Goal: Find specific page/section: Find specific page/section

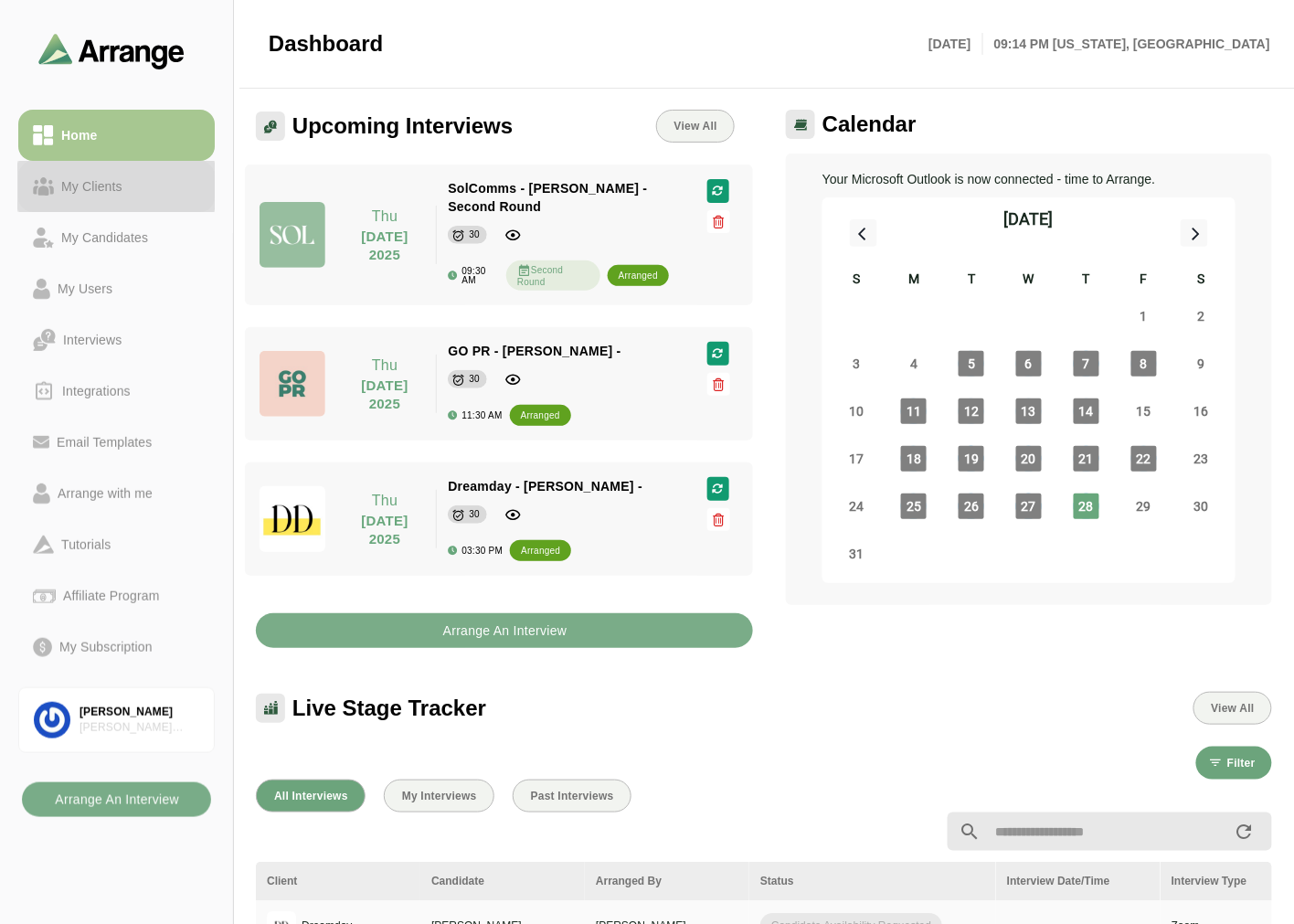
click at [94, 167] on link "My Clients" at bounding box center [117, 186] width 197 height 51
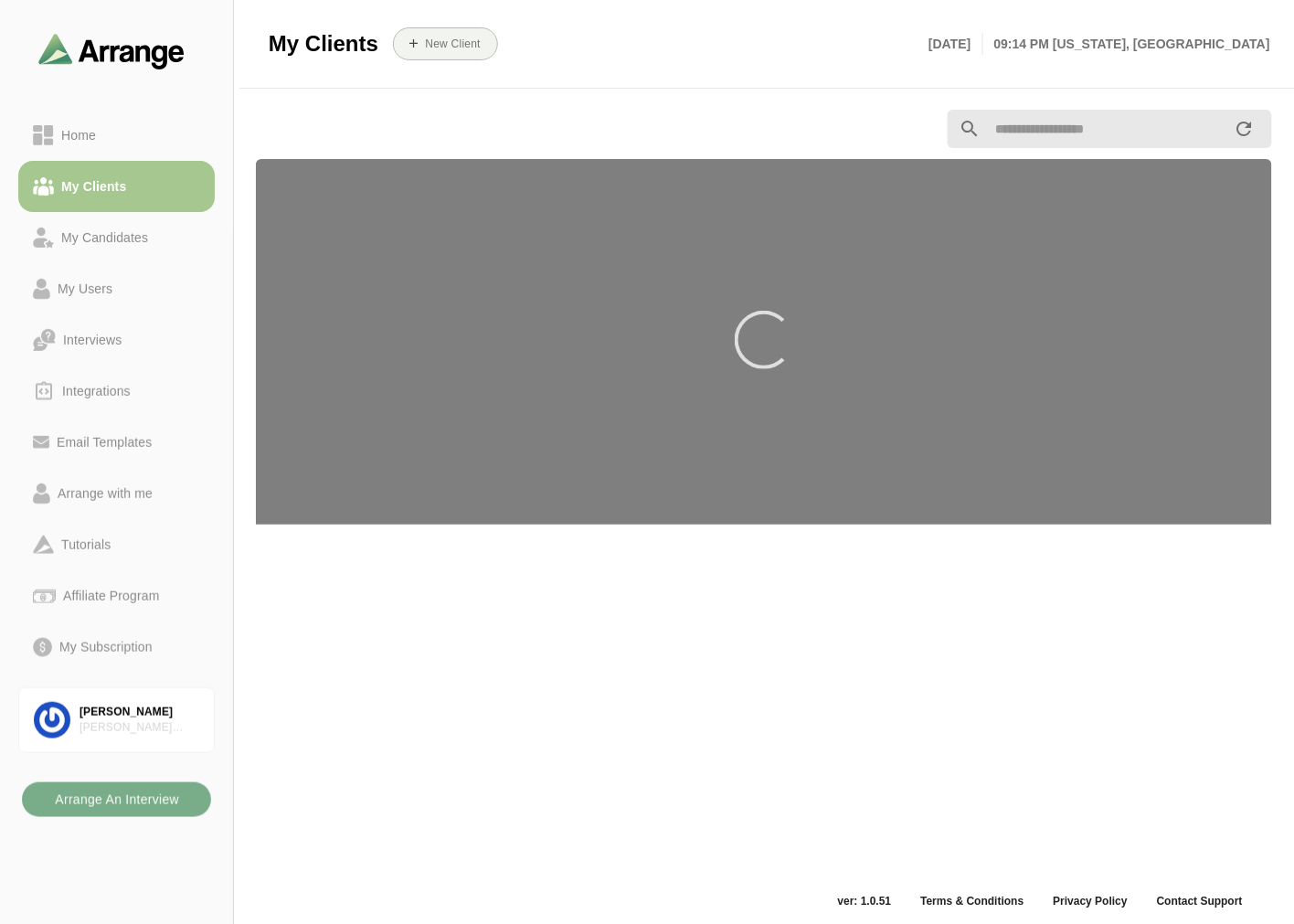
click at [138, 95] on div at bounding box center [116, 51] width 233 height 102
click at [105, 140] on div "Home" at bounding box center [116, 135] width 167 height 22
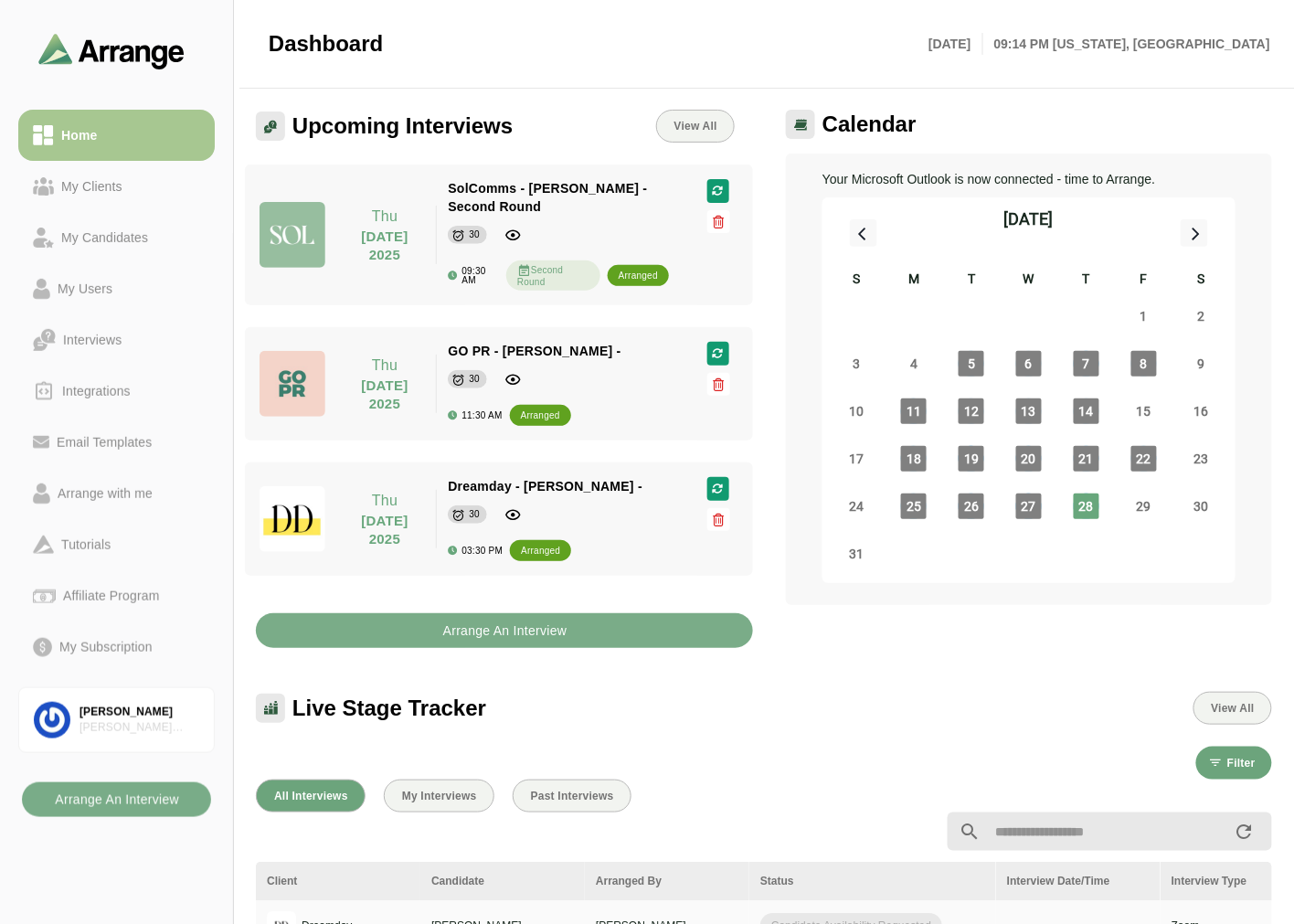
scroll to position [304, 0]
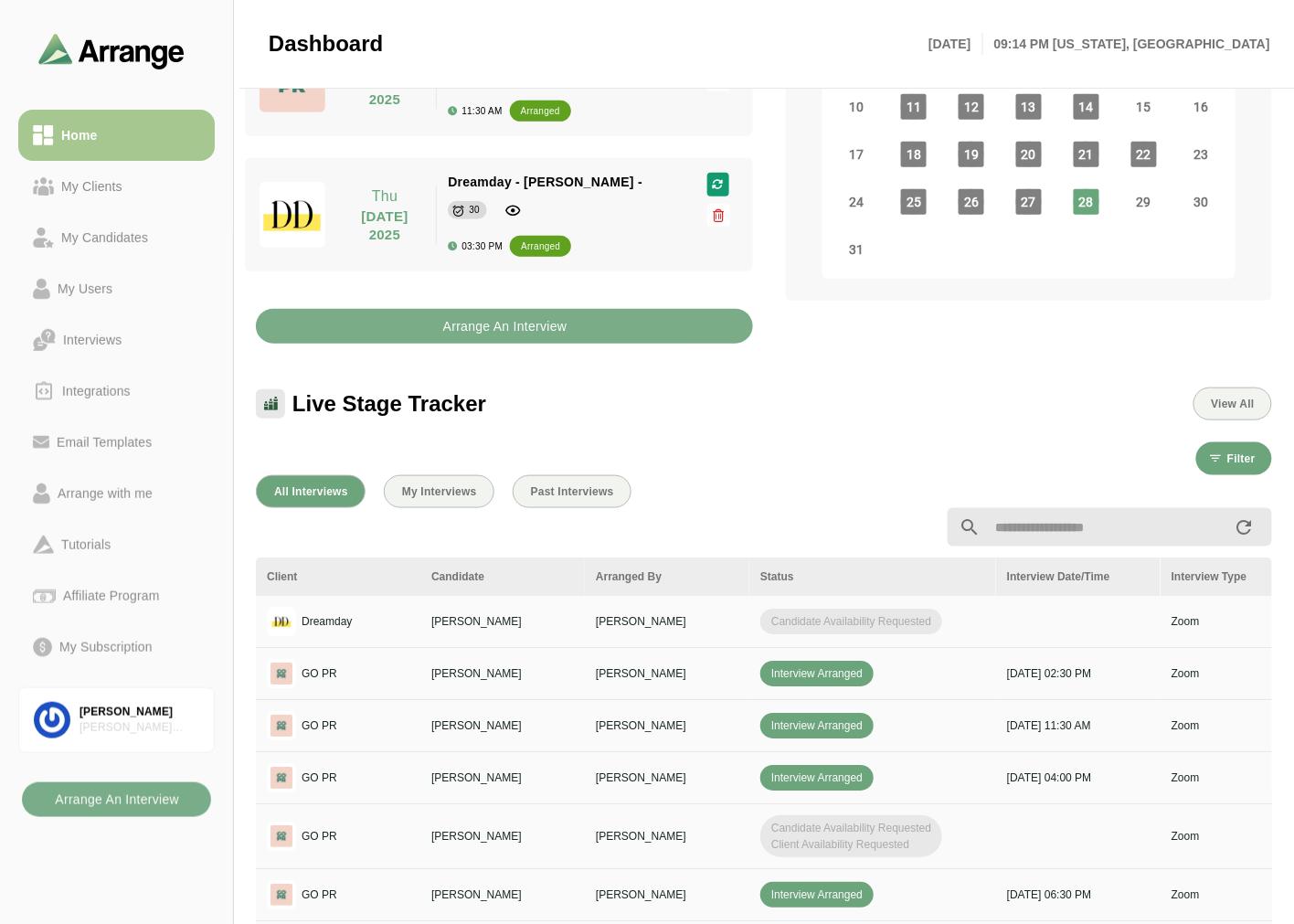
click at [550, 506] on div at bounding box center [764, 527] width 1038 height 60
click at [562, 489] on span "Past Interviews" at bounding box center [572, 491] width 84 height 13
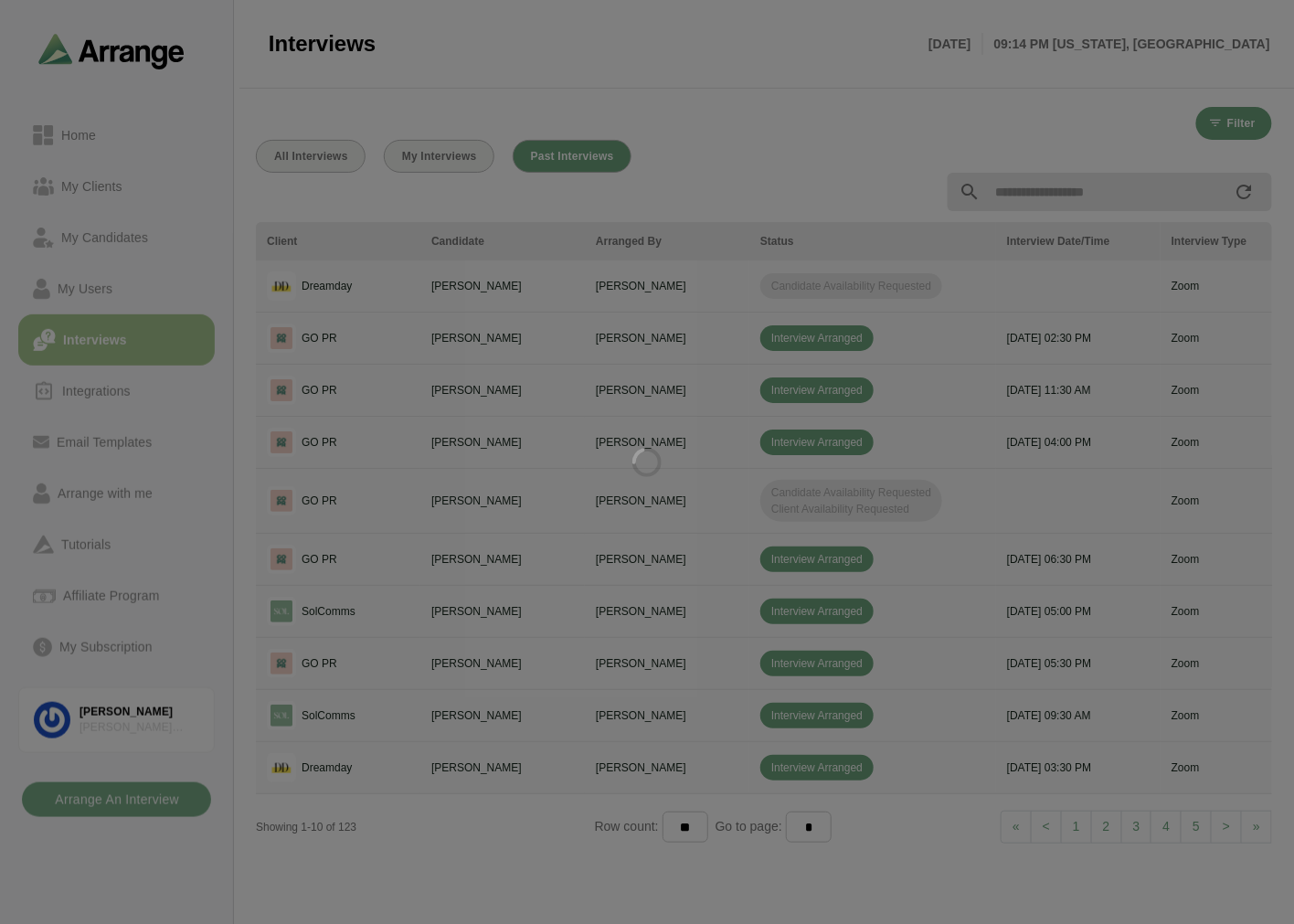
scroll to position [3, 0]
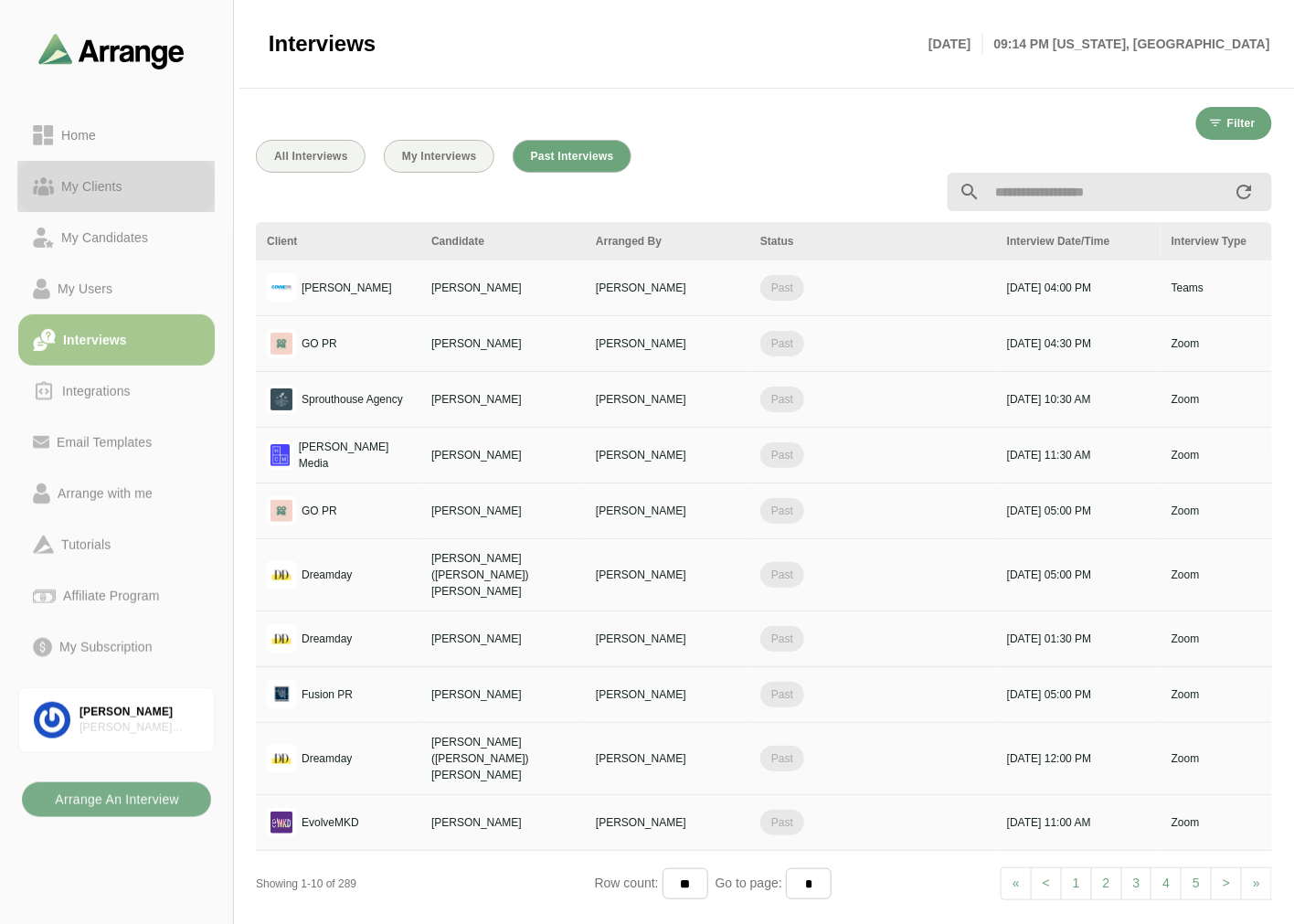
click at [69, 192] on div "My Clients" at bounding box center [92, 186] width 76 height 22
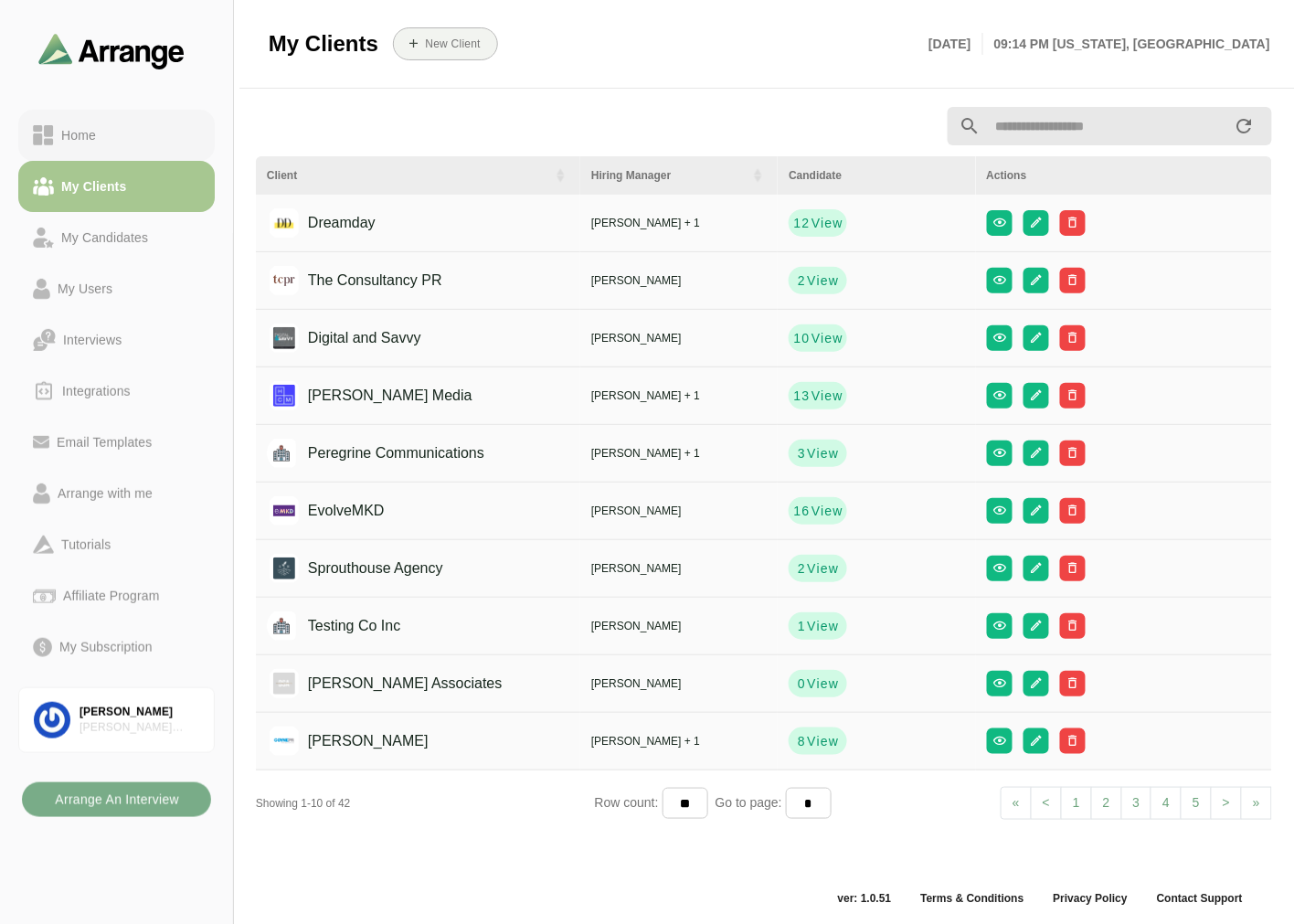
click at [94, 142] on div "Home" at bounding box center [78, 135] width 49 height 22
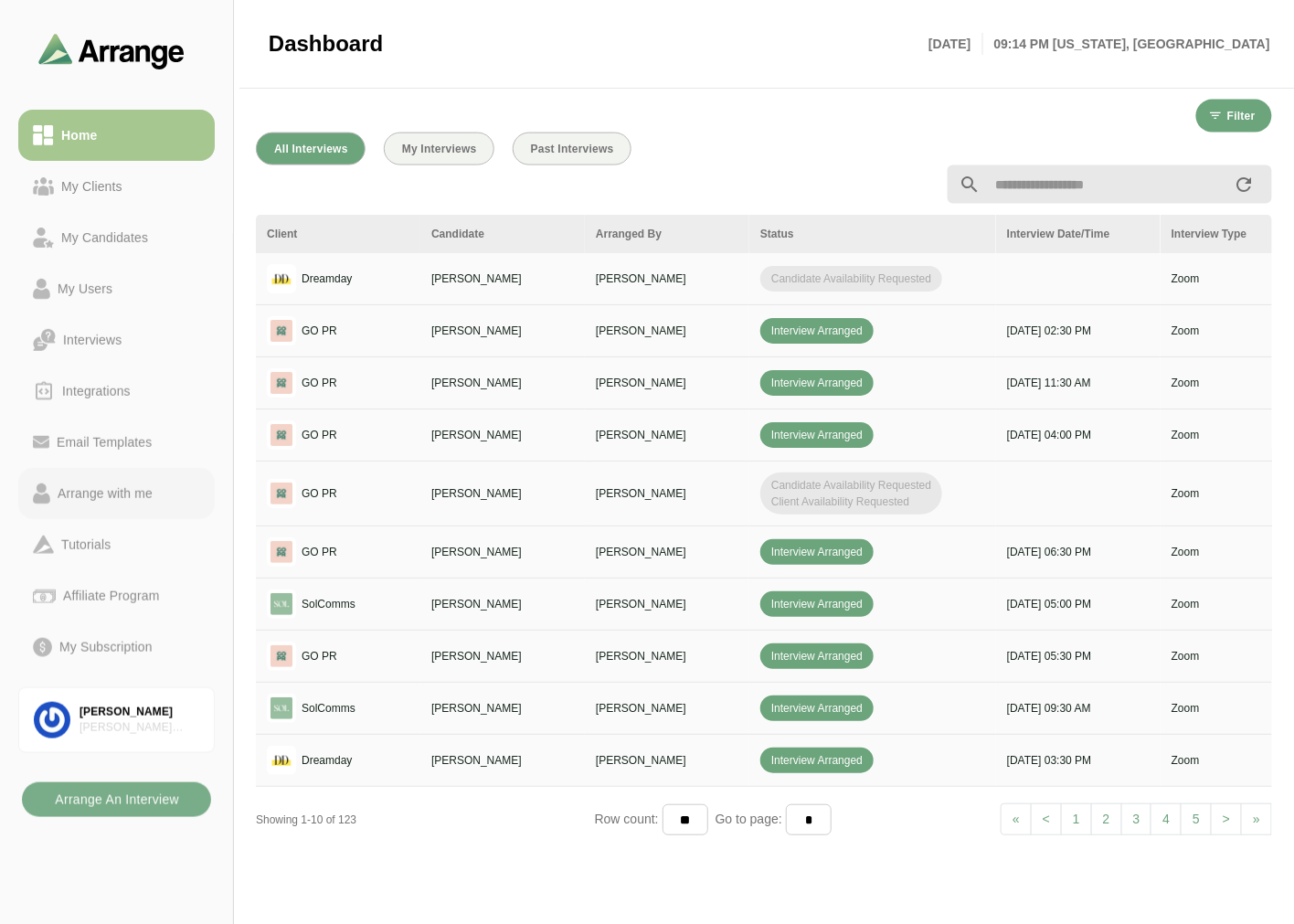
scroll to position [182, 0]
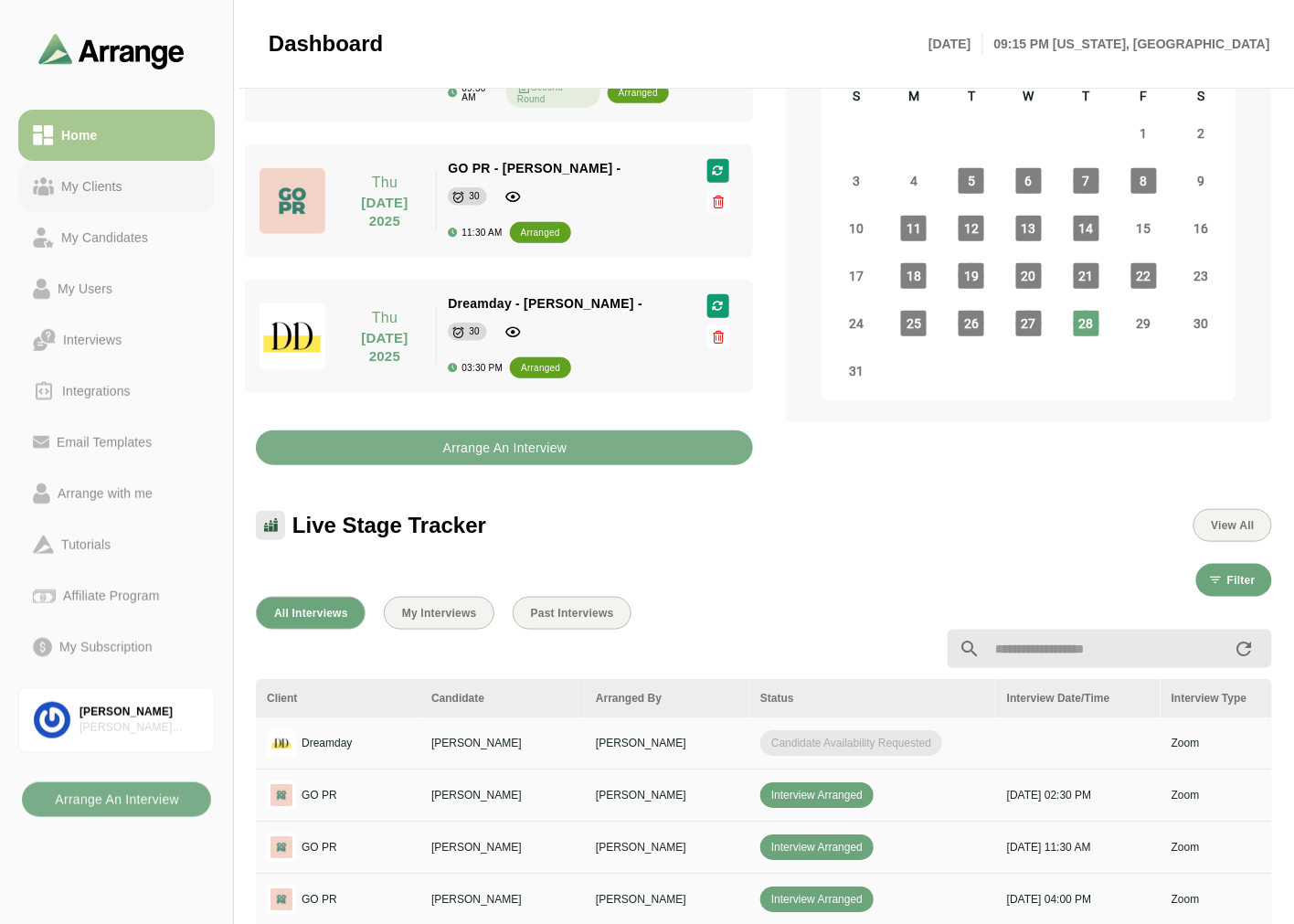
click at [121, 197] on link "My Clients" at bounding box center [117, 186] width 197 height 51
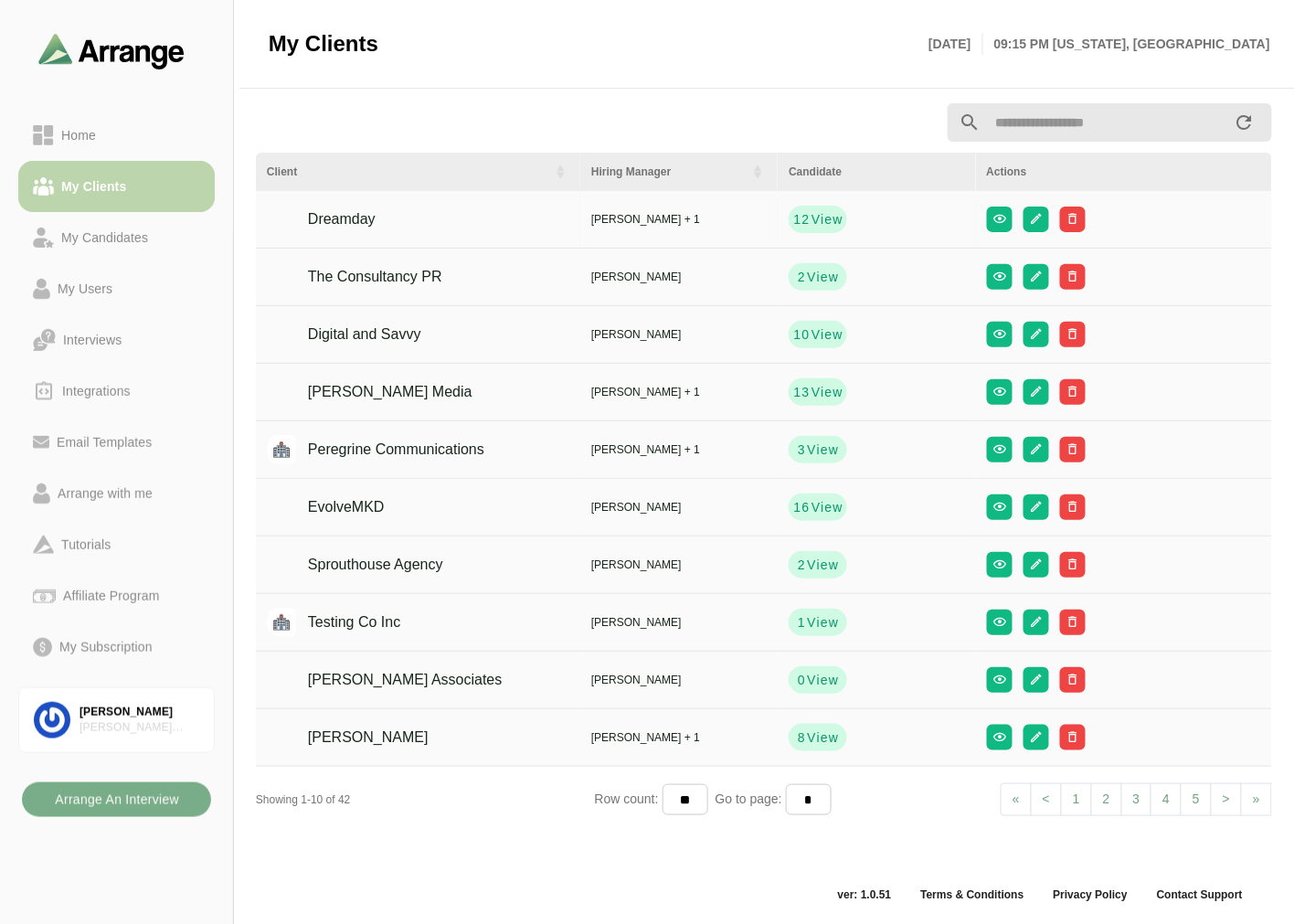
scroll to position [6, 0]
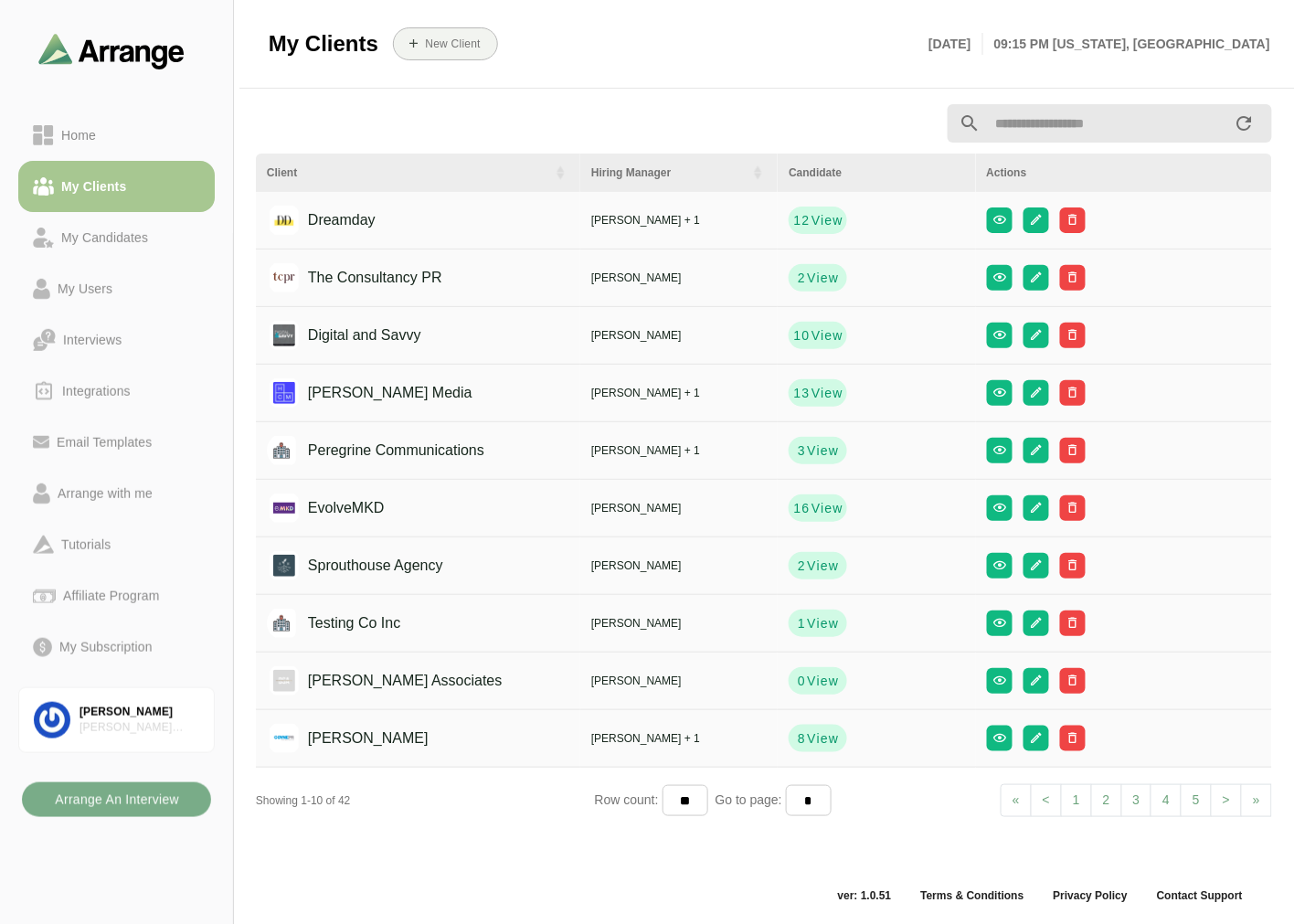
click at [1058, 115] on input "text" at bounding box center [1108, 124] width 253 height 39
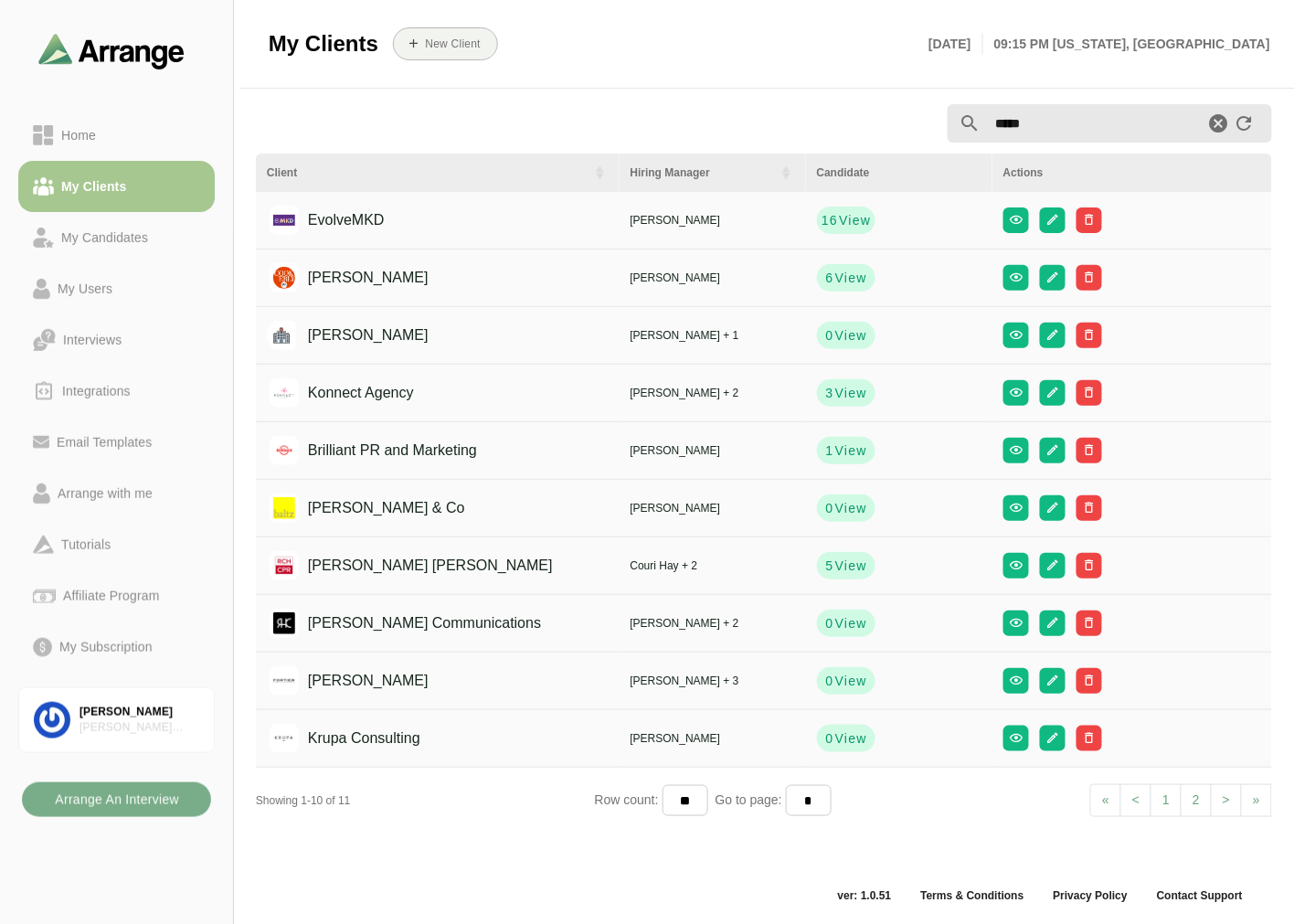
click at [1061, 129] on input "*****" at bounding box center [1093, 124] width 224 height 39
type input "*****"
click at [1009, 738] on icon "button" at bounding box center [1016, 738] width 14 height 14
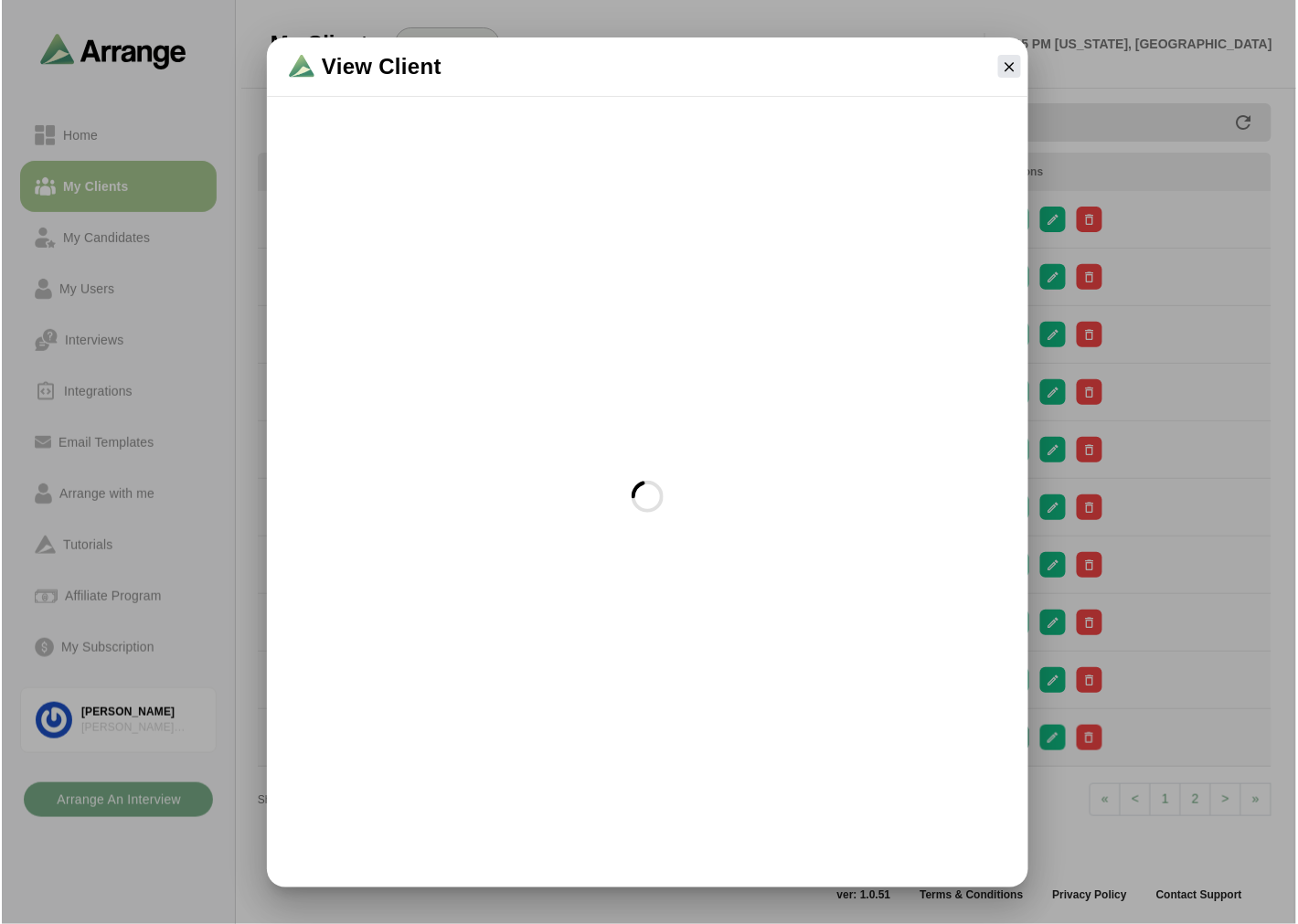
scroll to position [0, 0]
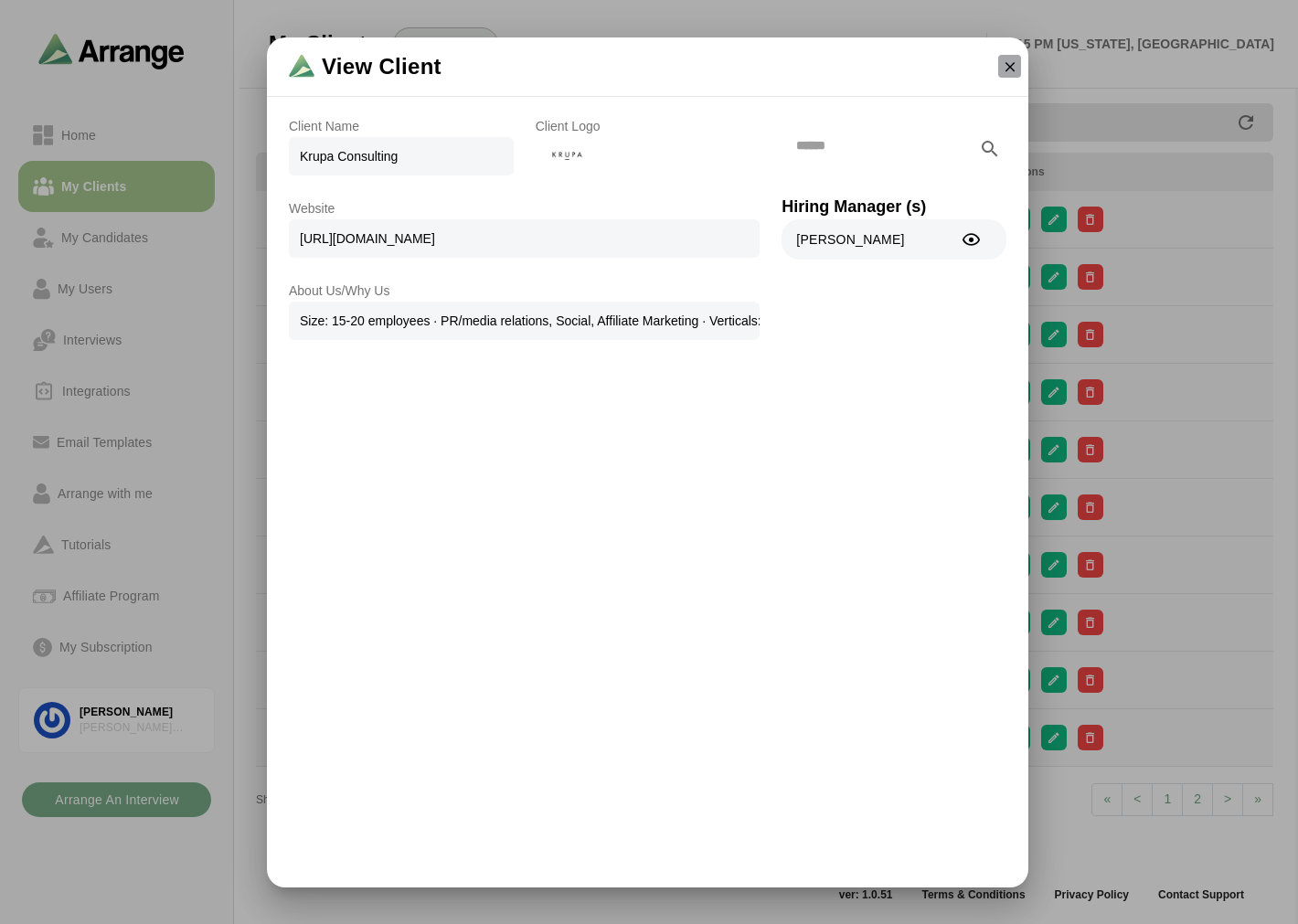
click at [1010, 66] on icon "button" at bounding box center [1010, 67] width 16 height 16
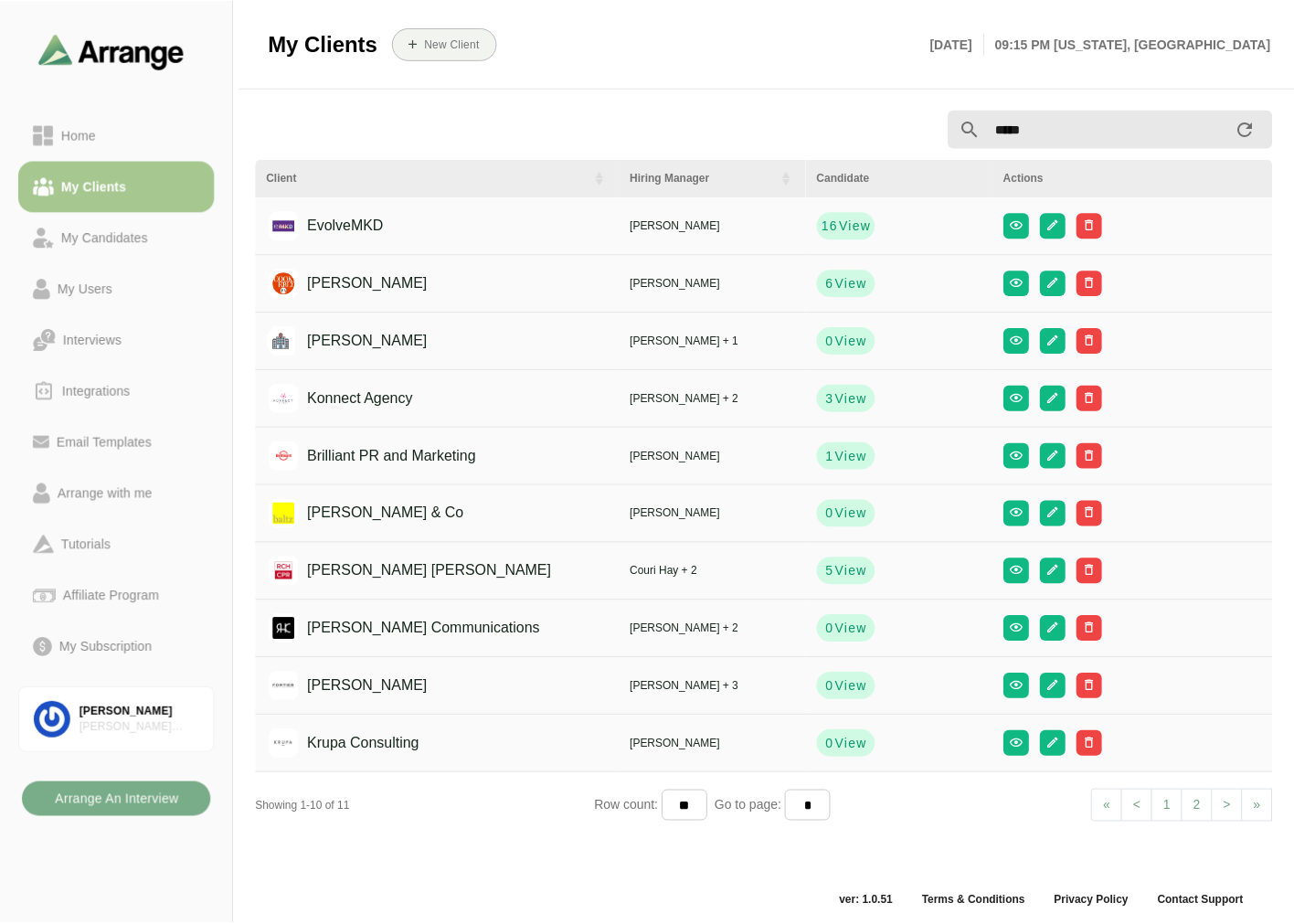
scroll to position [6, 0]
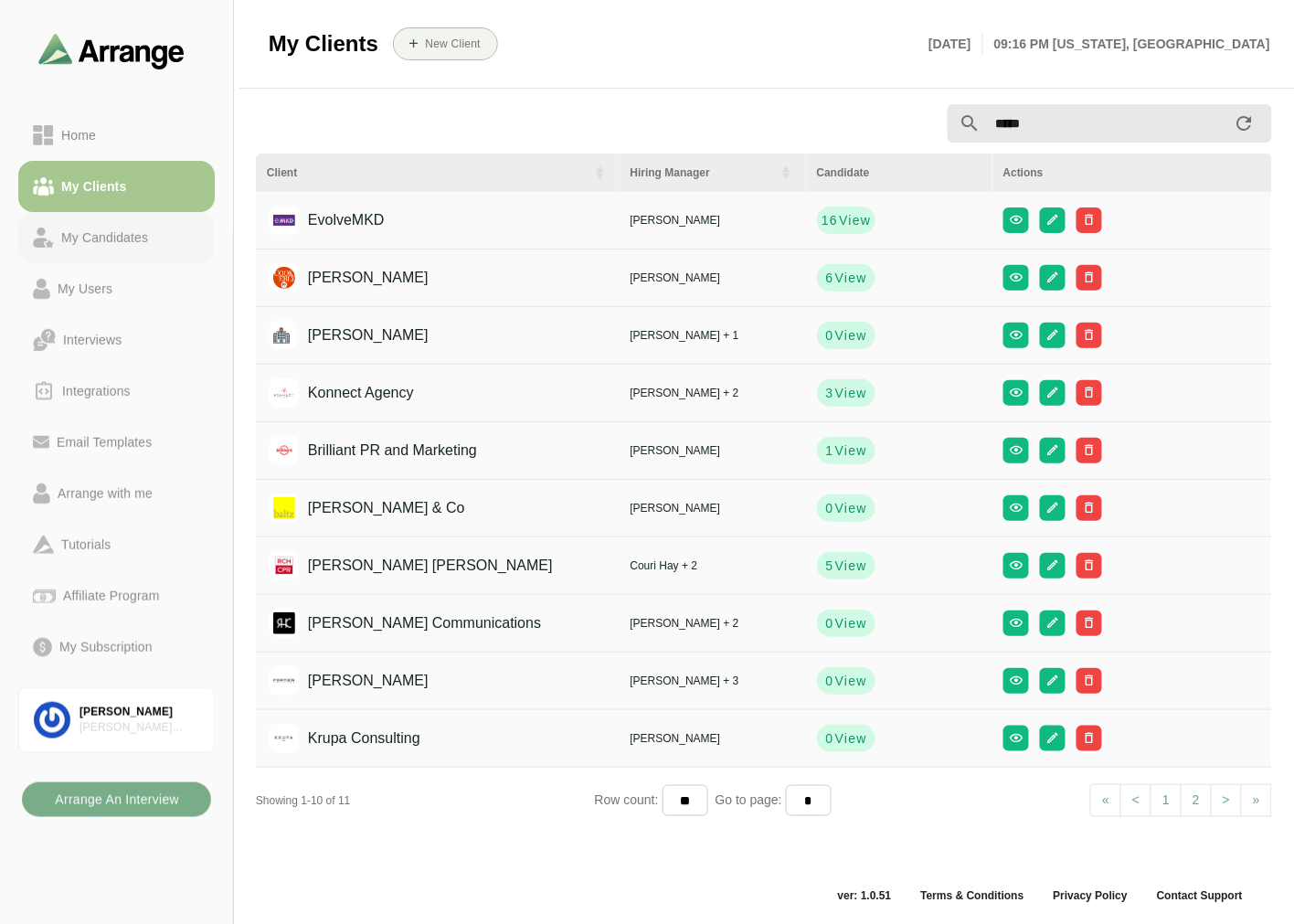
click at [102, 249] on link "My Candidates" at bounding box center [117, 238] width 197 height 51
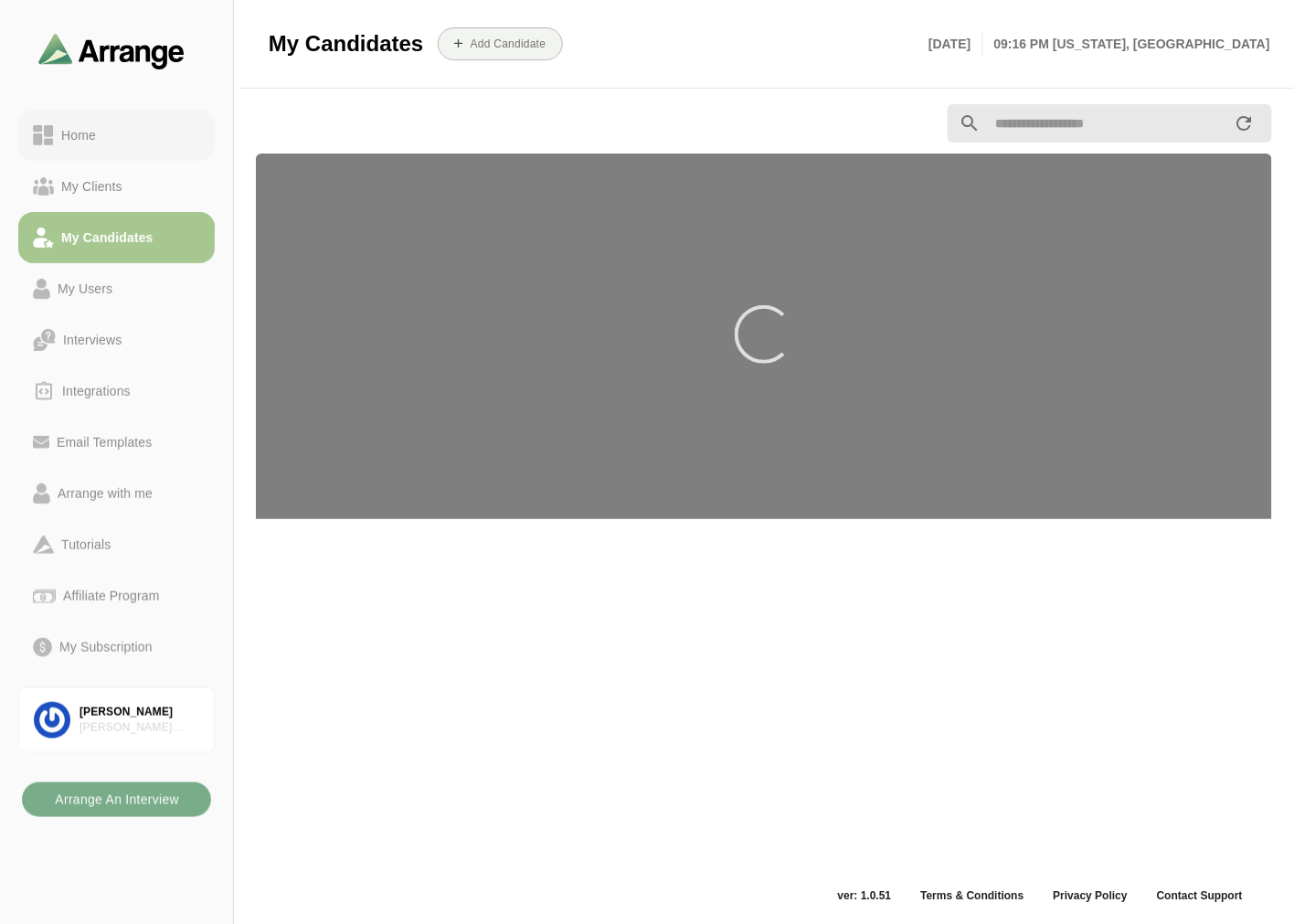
click at [108, 133] on div "Home" at bounding box center [116, 135] width 167 height 22
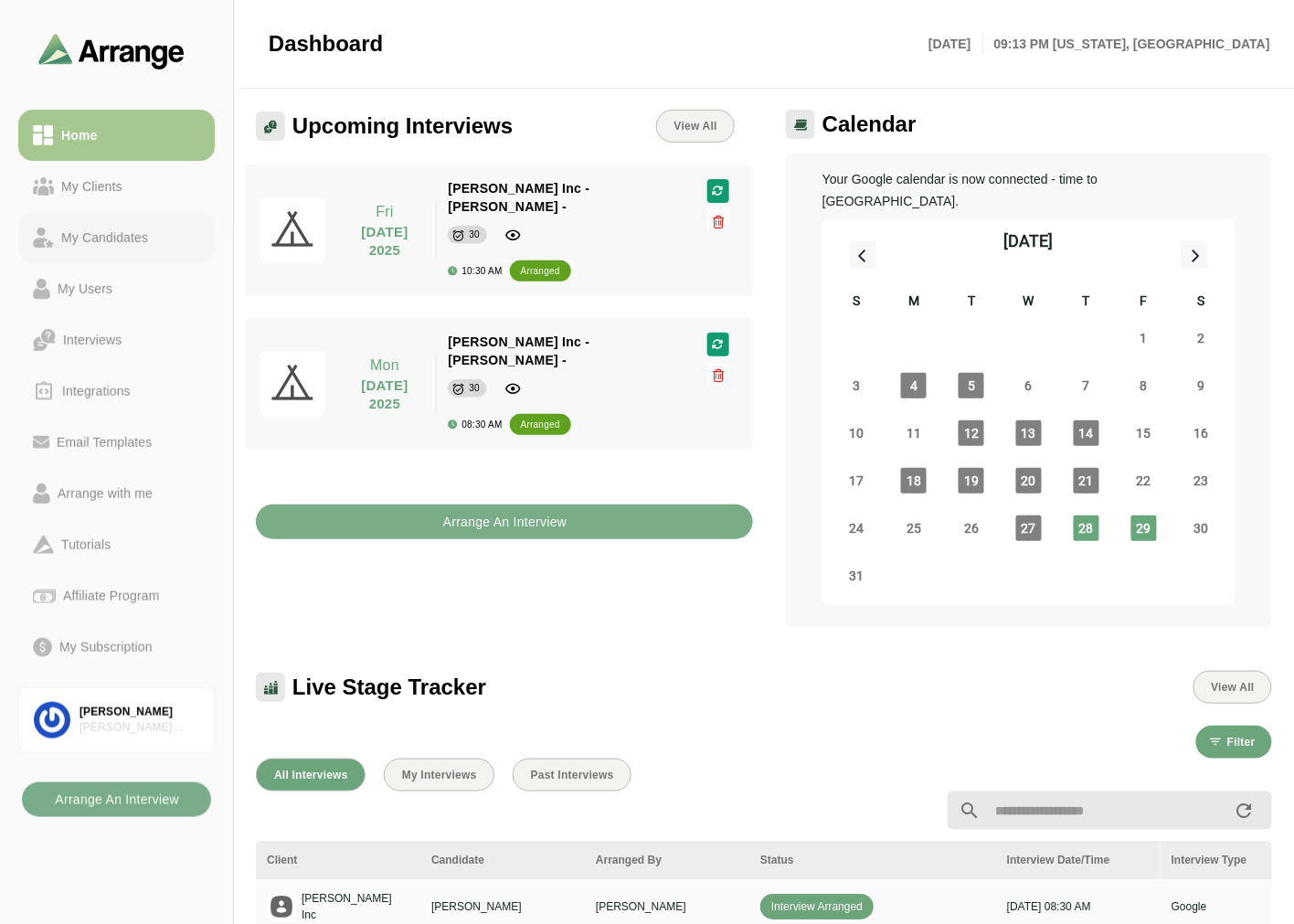
click at [112, 222] on link "My Candidates" at bounding box center [117, 238] width 197 height 51
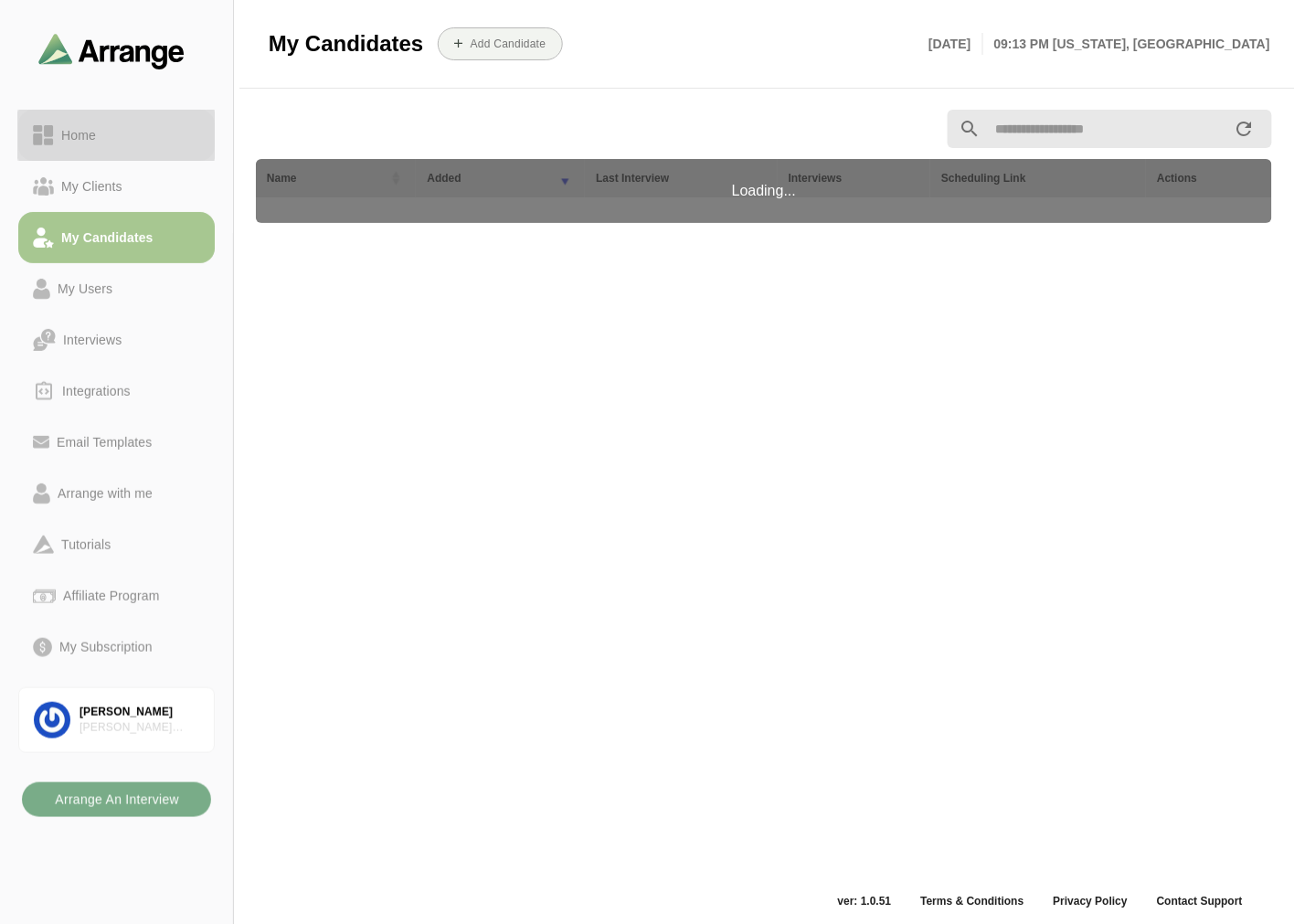
click at [127, 141] on div "Home" at bounding box center [116, 135] width 167 height 22
